Goal: Navigation & Orientation: Go to known website

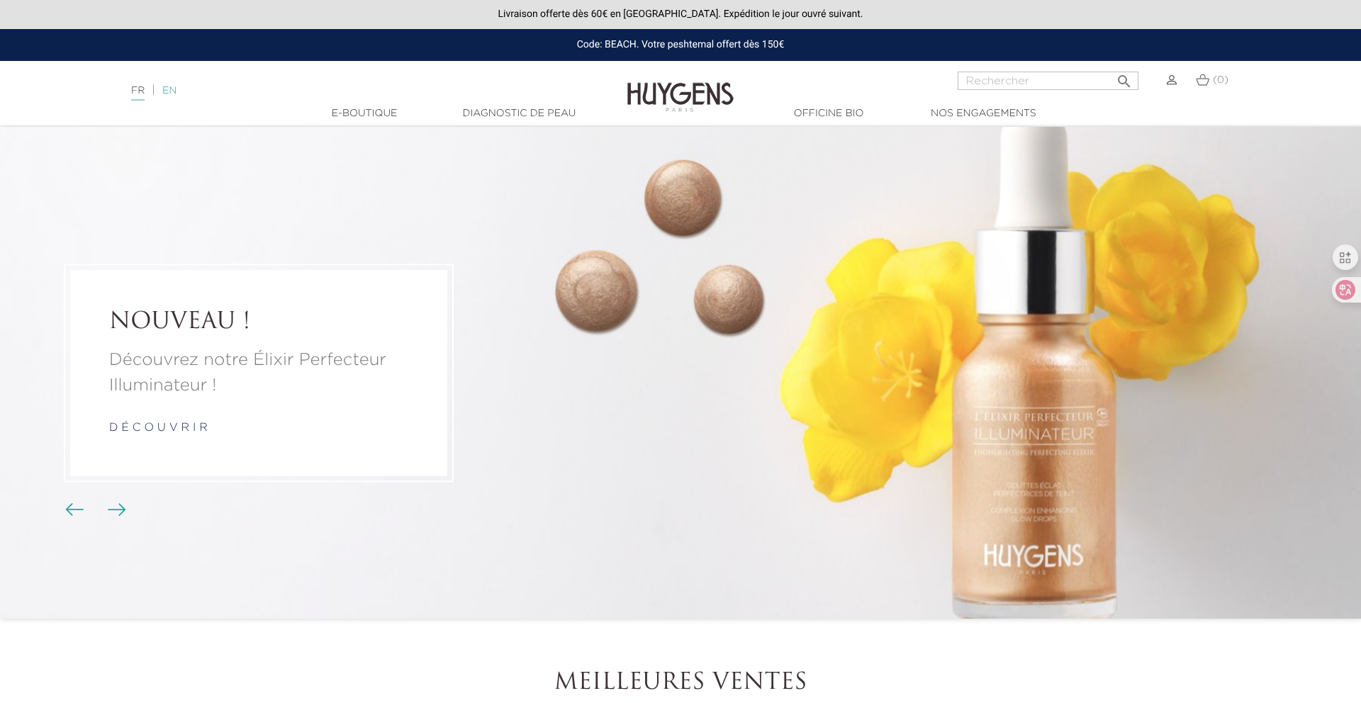
click at [174, 94] on link "EN" at bounding box center [169, 91] width 14 height 10
